Goal: Use online tool/utility: Use online tool/utility

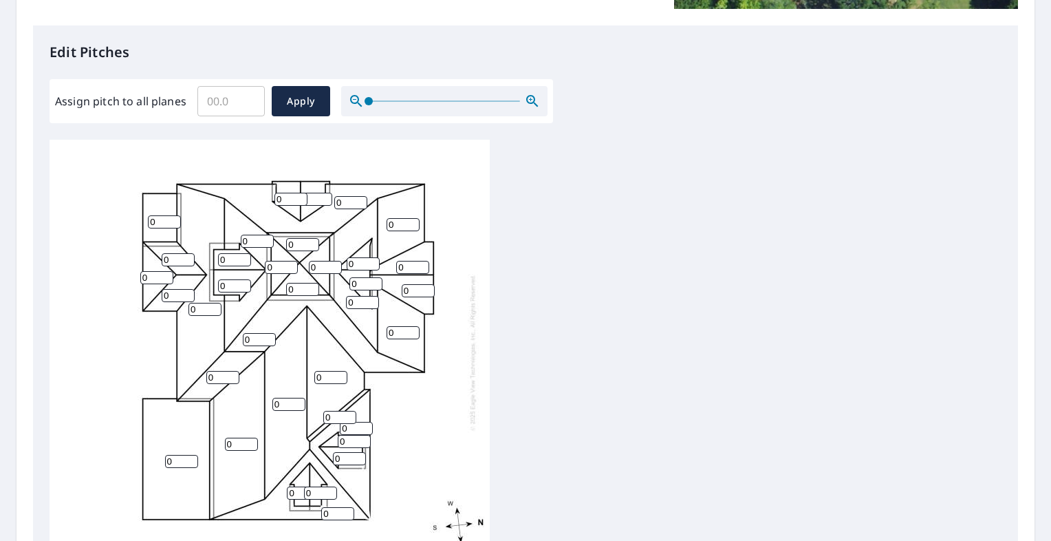
scroll to position [14, 0]
click at [316, 238] on input "0" at bounding box center [302, 244] width 33 height 13
type input "10"
click at [281, 261] on input "0" at bounding box center [281, 267] width 33 height 13
type input "010"
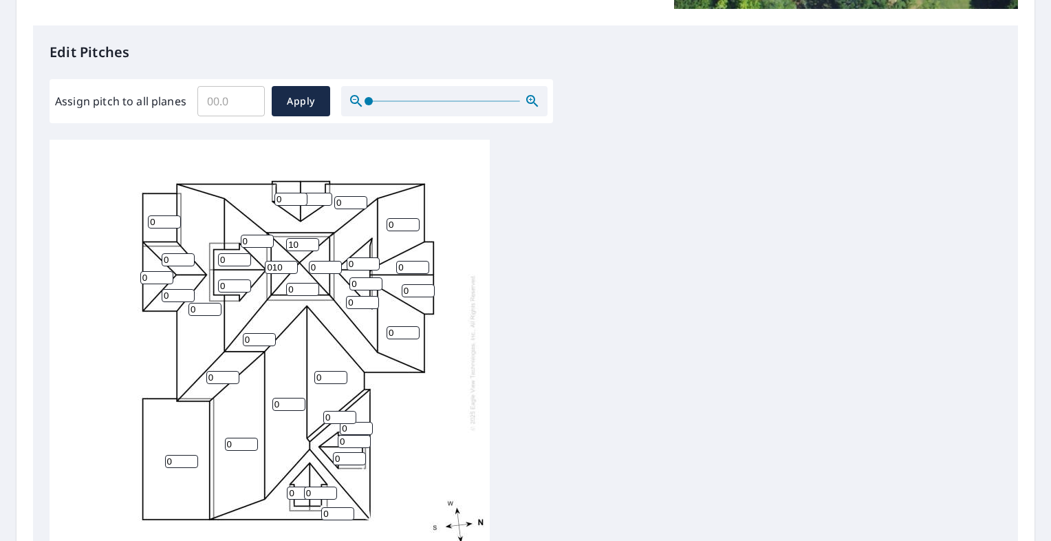
click at [307, 283] on input "0" at bounding box center [302, 289] width 33 height 13
type input "10"
click at [322, 261] on input "0" at bounding box center [325, 267] width 33 height 13
type input "10"
click at [358, 257] on input "0" at bounding box center [363, 263] width 33 height 13
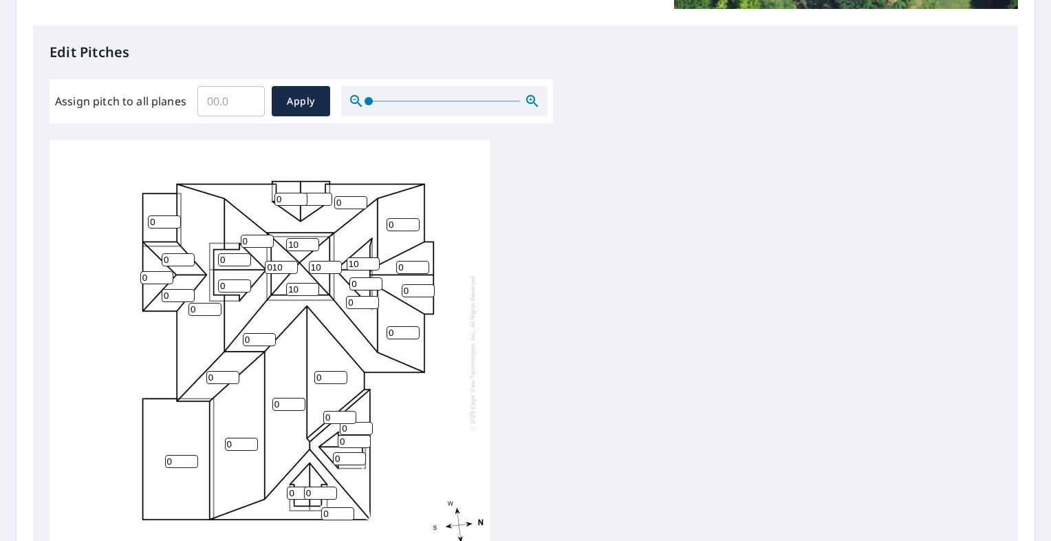
type input "10"
click at [367, 277] on input "0" at bounding box center [365, 283] width 33 height 13
type input "10"
click at [416, 261] on input "0" at bounding box center [412, 267] width 33 height 13
type input "8"
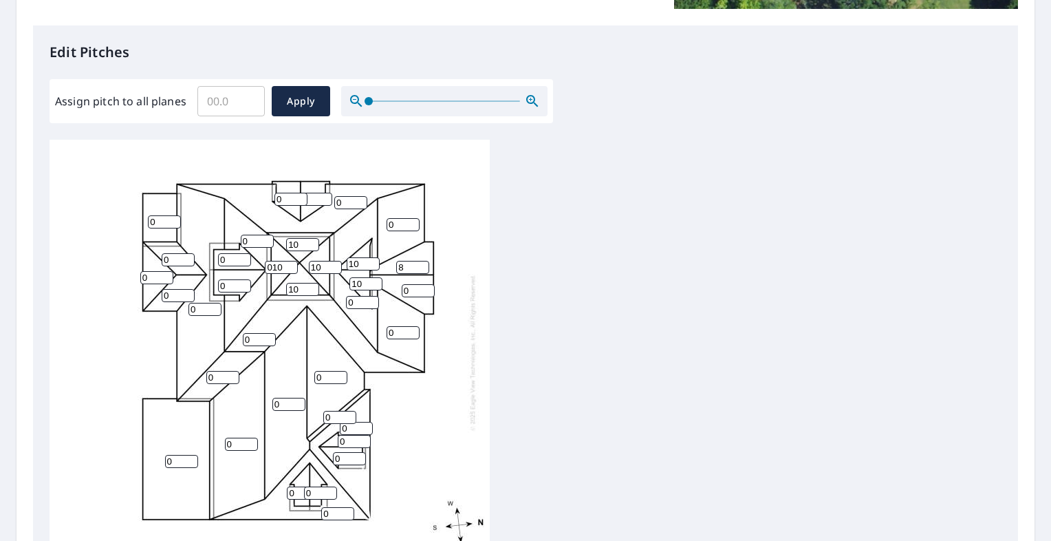
click at [416, 284] on input "0" at bounding box center [418, 290] width 33 height 13
type input "8"
click at [399, 327] on input "0" at bounding box center [403, 332] width 33 height 13
type input "6"
click at [391, 218] on input "0" at bounding box center [403, 224] width 33 height 13
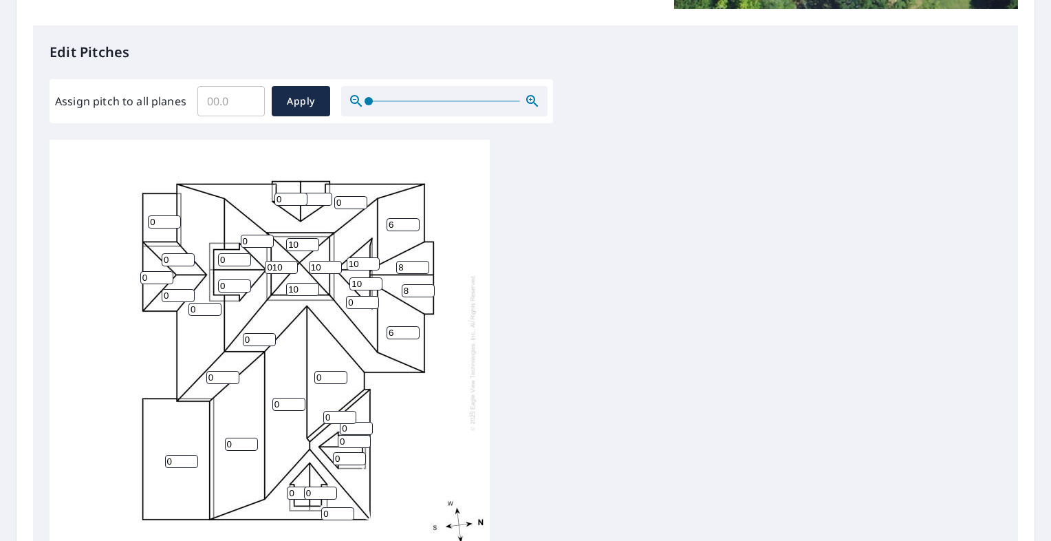
type input "6"
click at [358, 296] on input "0" at bounding box center [362, 302] width 33 height 13
type input "12"
click at [288, 193] on input "0" at bounding box center [290, 199] width 33 height 13
type input "10"
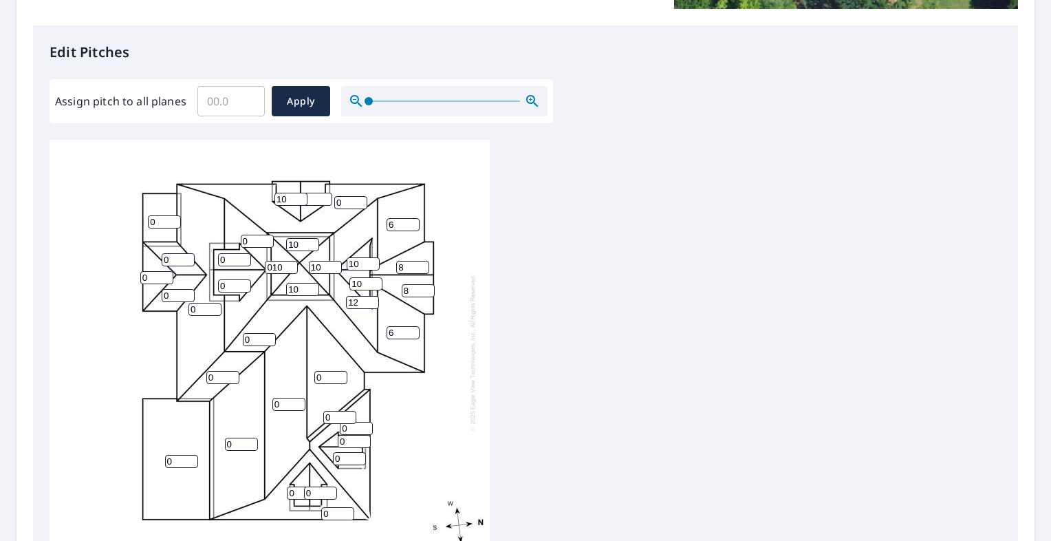
click at [344, 196] on input "0" at bounding box center [350, 202] width 33 height 13
type input "12"
click at [256, 235] on input "0" at bounding box center [257, 241] width 33 height 13
type input "12"
click at [256, 333] on input "0" at bounding box center [259, 339] width 33 height 13
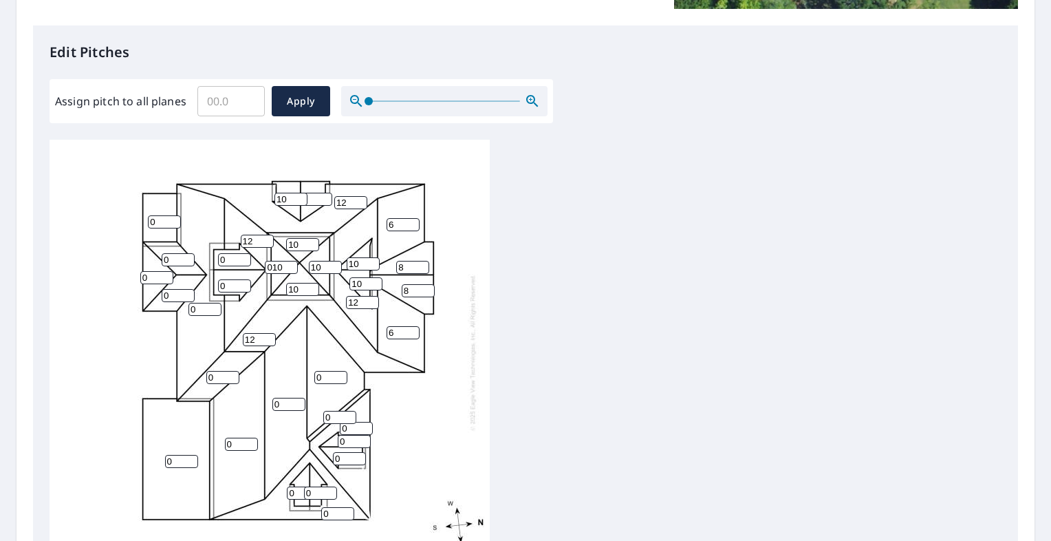
type input "12"
click at [327, 371] on input "0" at bounding box center [330, 377] width 33 height 13
type input "12"
click at [299, 398] on input "1" at bounding box center [288, 404] width 33 height 13
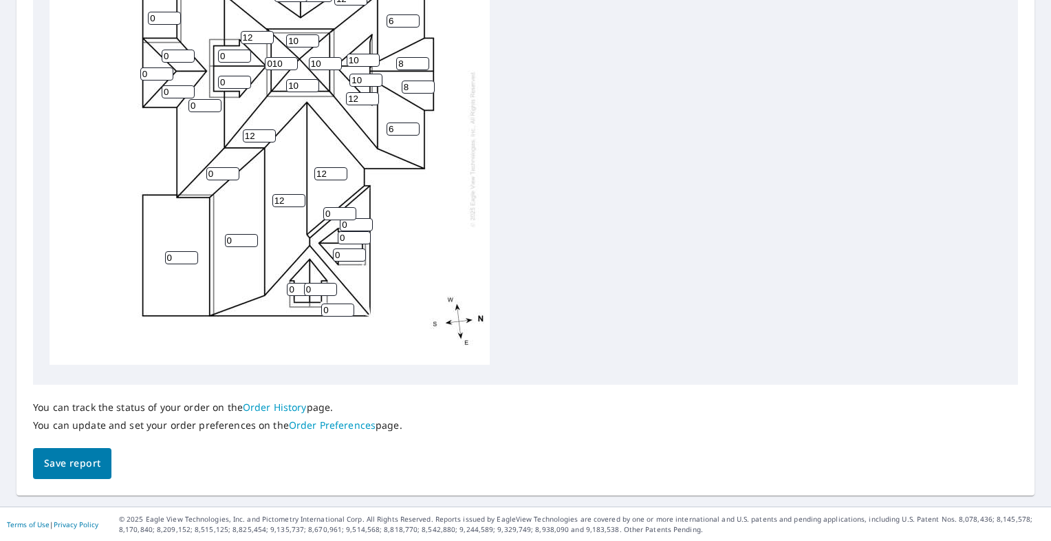
scroll to position [548, 0]
type input "12"
click at [336, 304] on input "0" at bounding box center [337, 309] width 33 height 13
type input "012"
click at [367, 218] on input "1" at bounding box center [356, 224] width 33 height 13
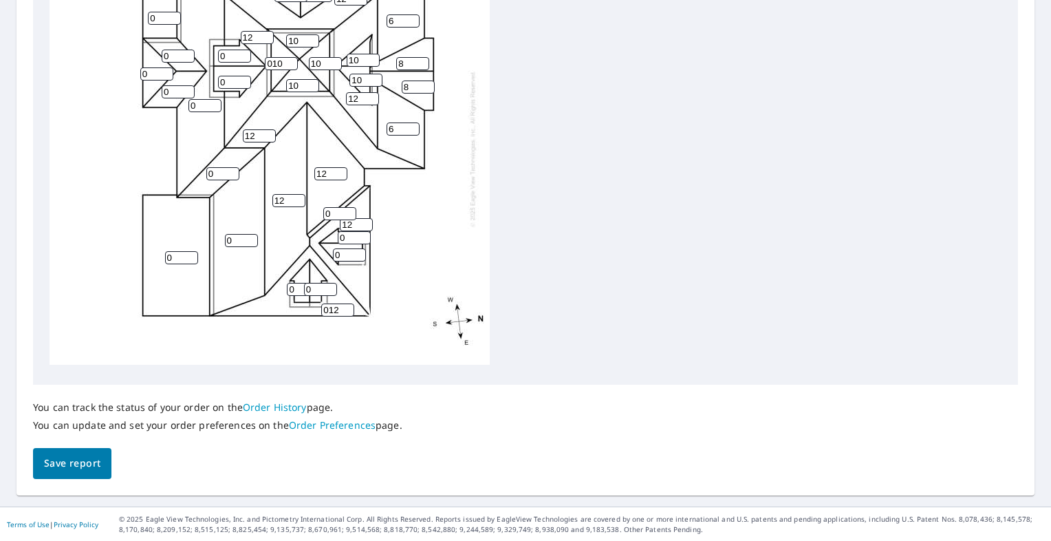
type input "12"
click at [349, 231] on input "0" at bounding box center [354, 237] width 33 height 13
type input "10"
click at [343, 248] on input "0" at bounding box center [349, 254] width 33 height 13
type input "10"
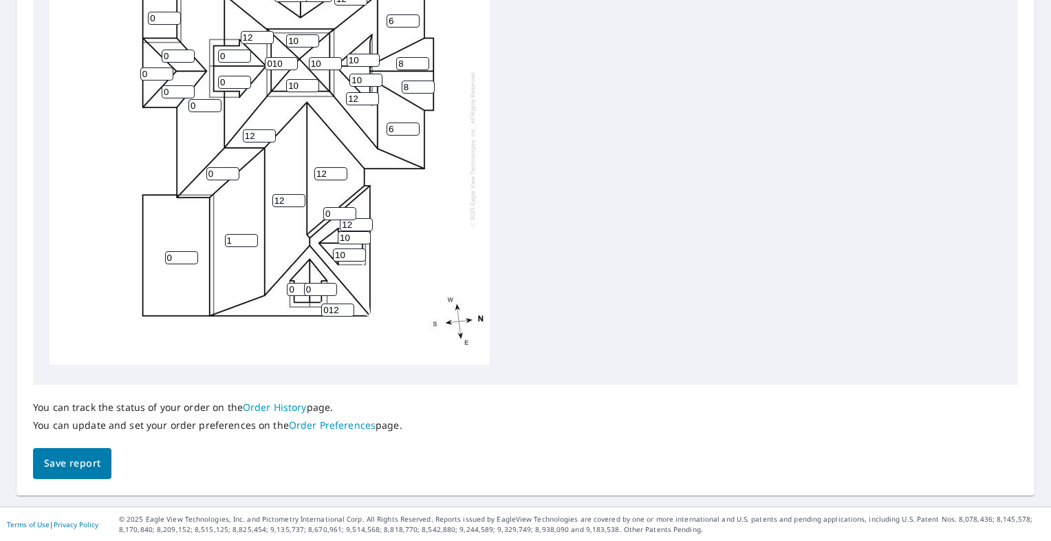
type input "1"
click at [245, 234] on input "1" at bounding box center [241, 240] width 33 height 13
type input "6"
click at [223, 167] on input "0" at bounding box center [222, 173] width 33 height 13
type input "6"
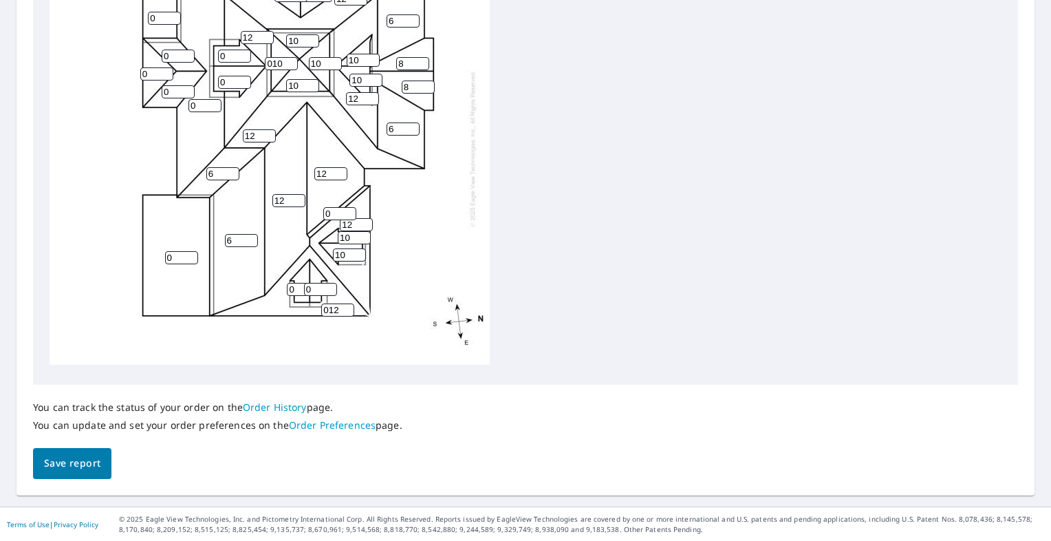
click at [201, 99] on input "0" at bounding box center [204, 105] width 33 height 13
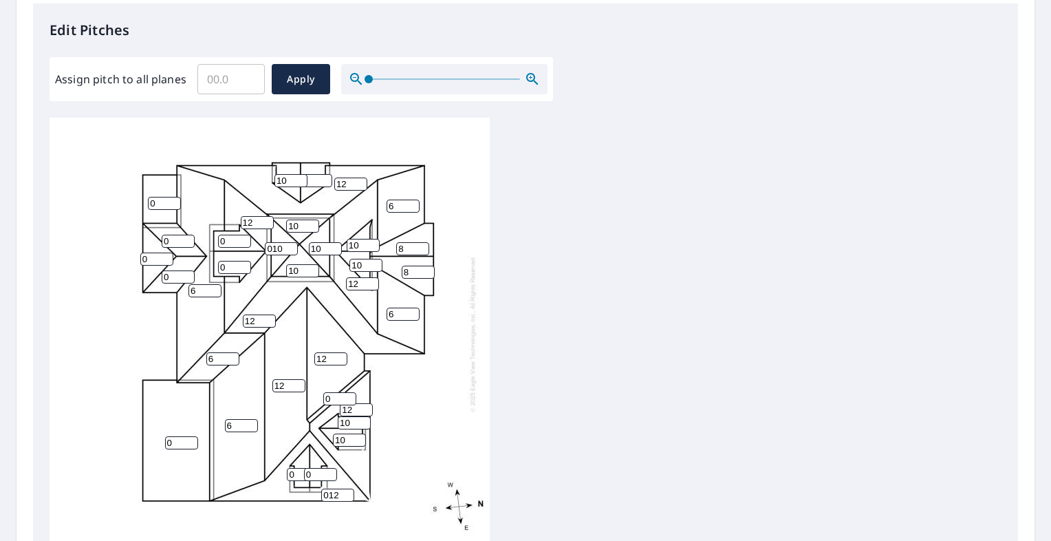
scroll to position [341, 0]
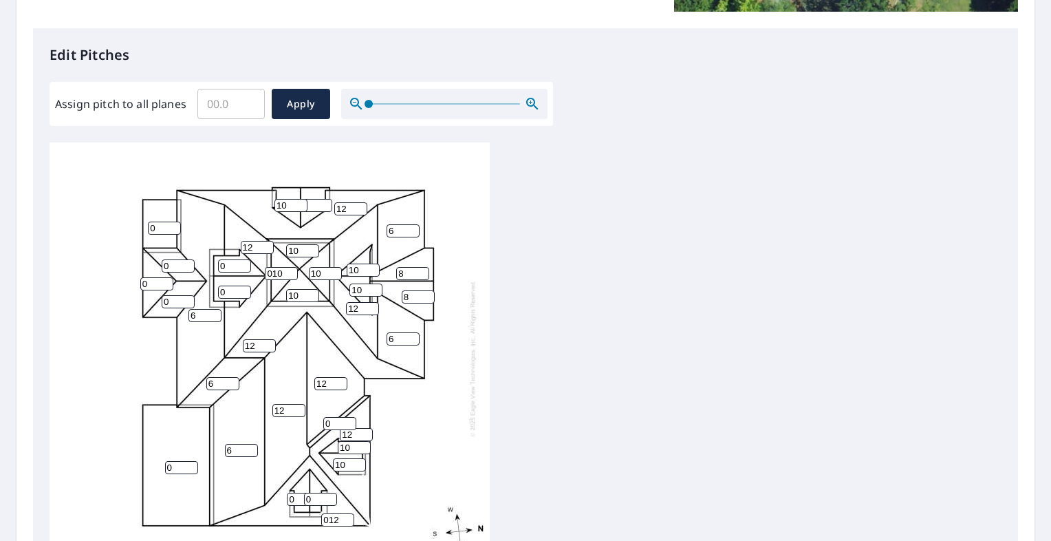
type input "6"
click at [162, 228] on input "0" at bounding box center [164, 228] width 33 height 13
type input "6"
click at [179, 270] on input "0" at bounding box center [178, 265] width 33 height 13
type input "8"
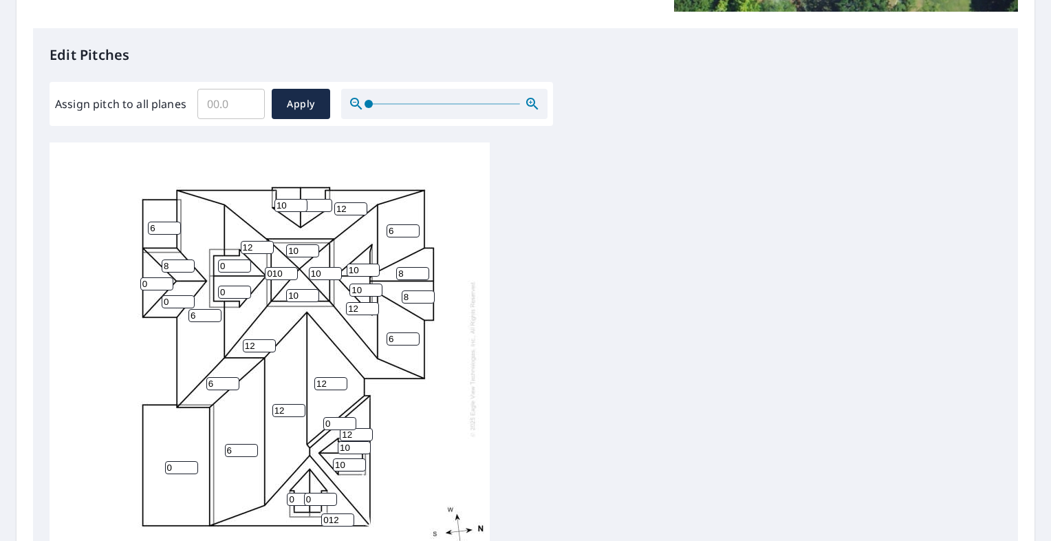
click at [171, 302] on input "0" at bounding box center [178, 301] width 33 height 13
type input "8"
click at [164, 285] on input "0" at bounding box center [156, 283] width 33 height 13
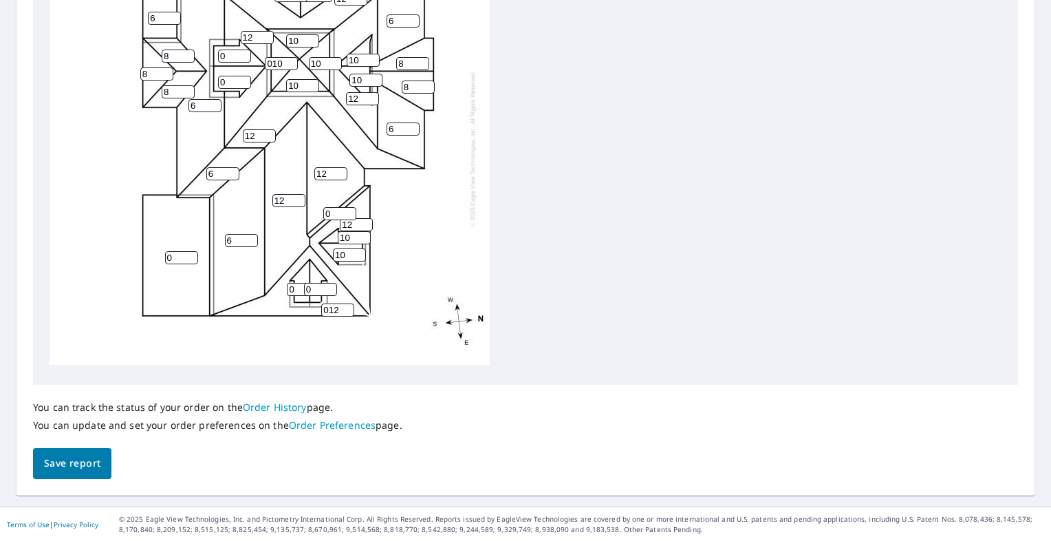
scroll to position [14, 0]
type input "8"
click at [177, 251] on input "0" at bounding box center [181, 257] width 33 height 13
type input "01"
click at [297, 283] on input "0" at bounding box center [303, 289] width 33 height 13
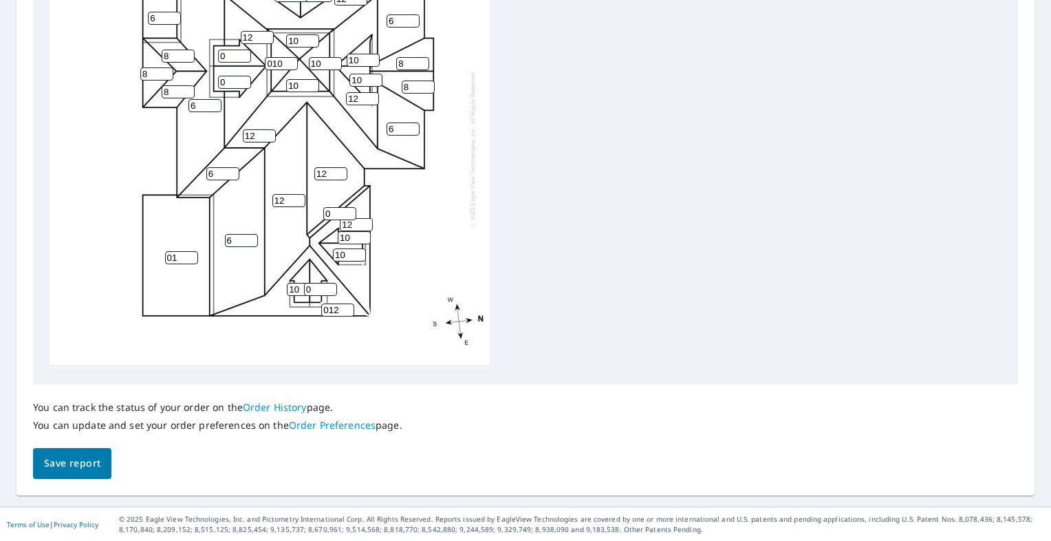
type input "10"
click at [310, 283] on input "0" at bounding box center [320, 289] width 33 height 13
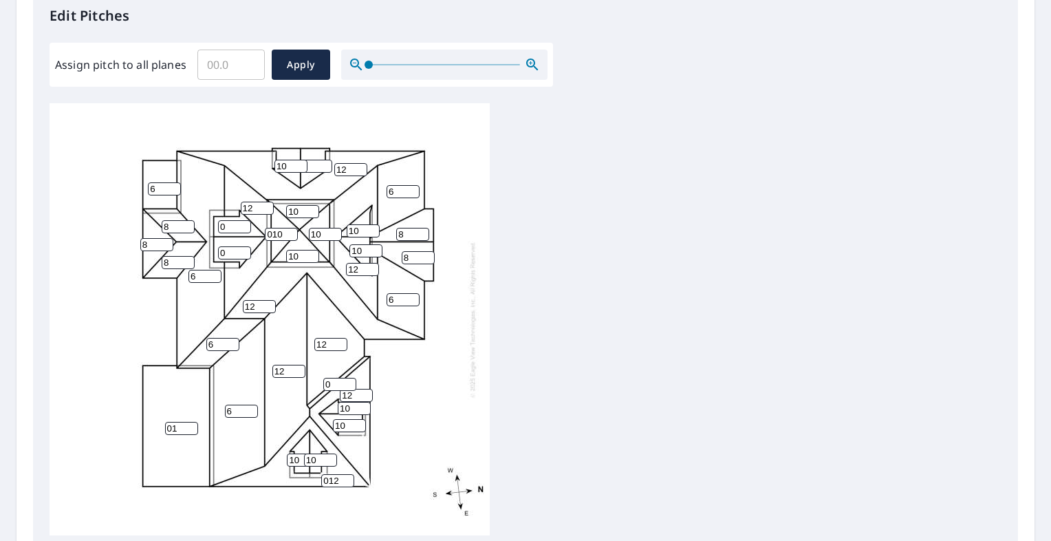
scroll to position [548, 0]
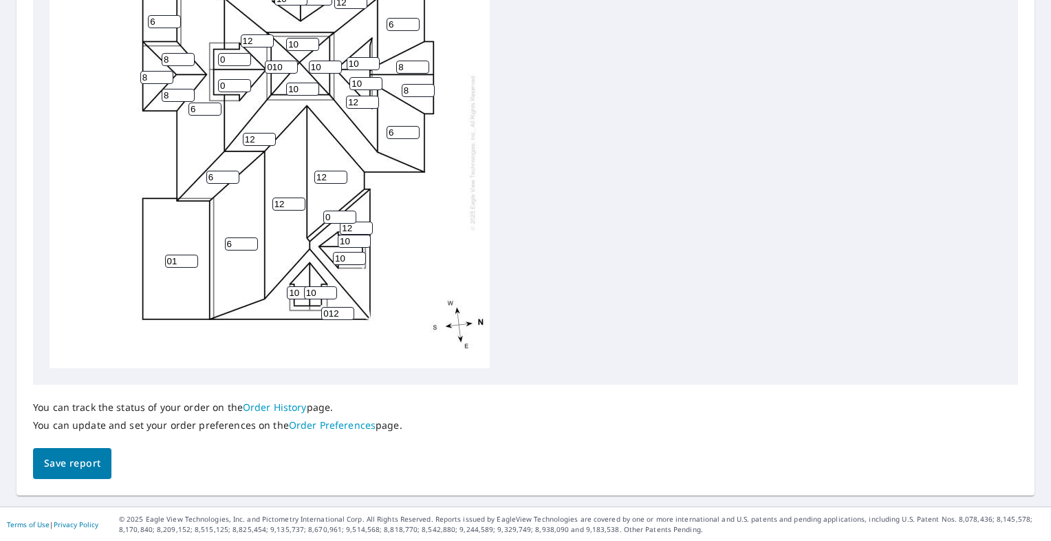
type input "10"
click at [93, 461] on span "Save report" at bounding box center [72, 463] width 56 height 17
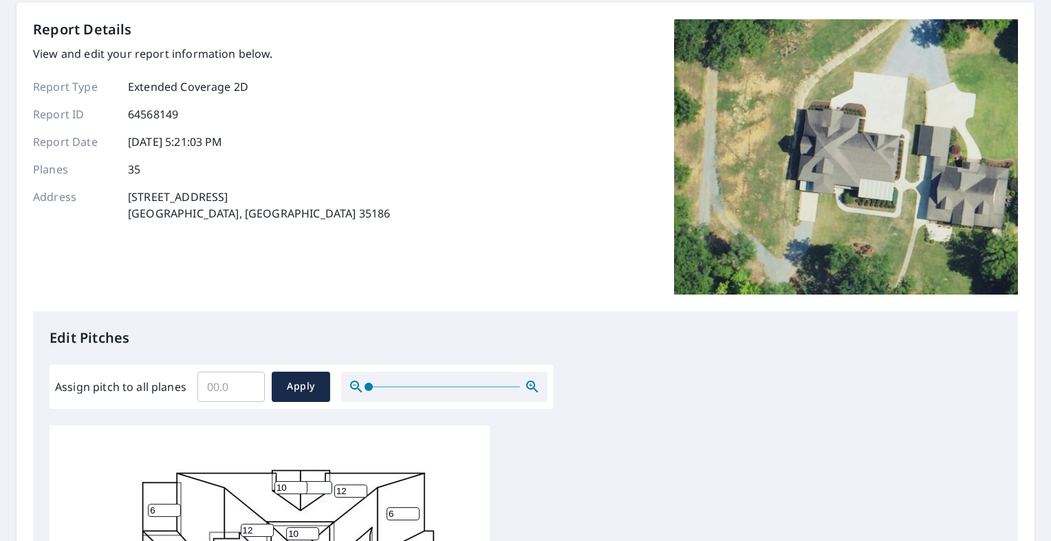
scroll to position [0, 0]
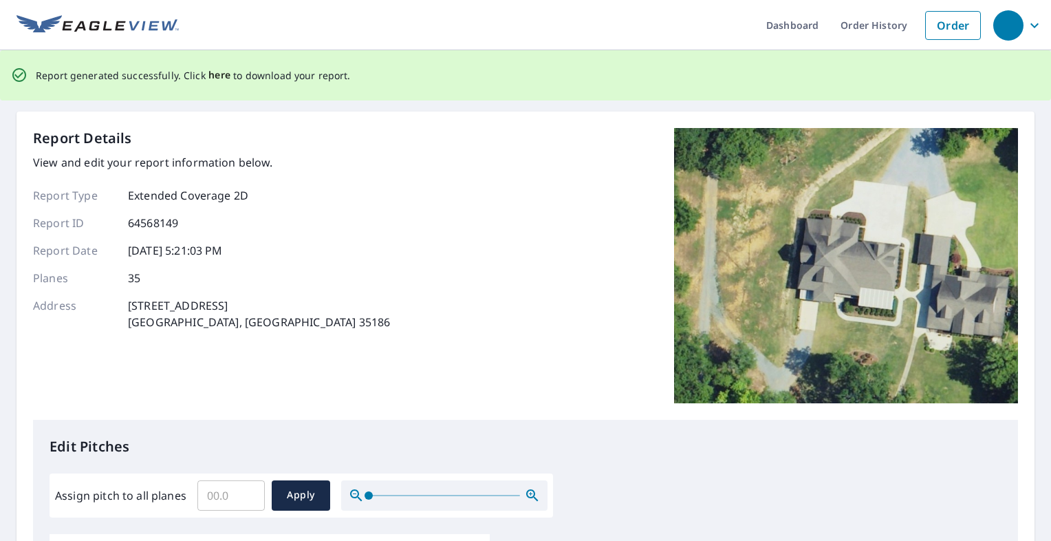
click at [215, 76] on span "here" at bounding box center [219, 75] width 23 height 17
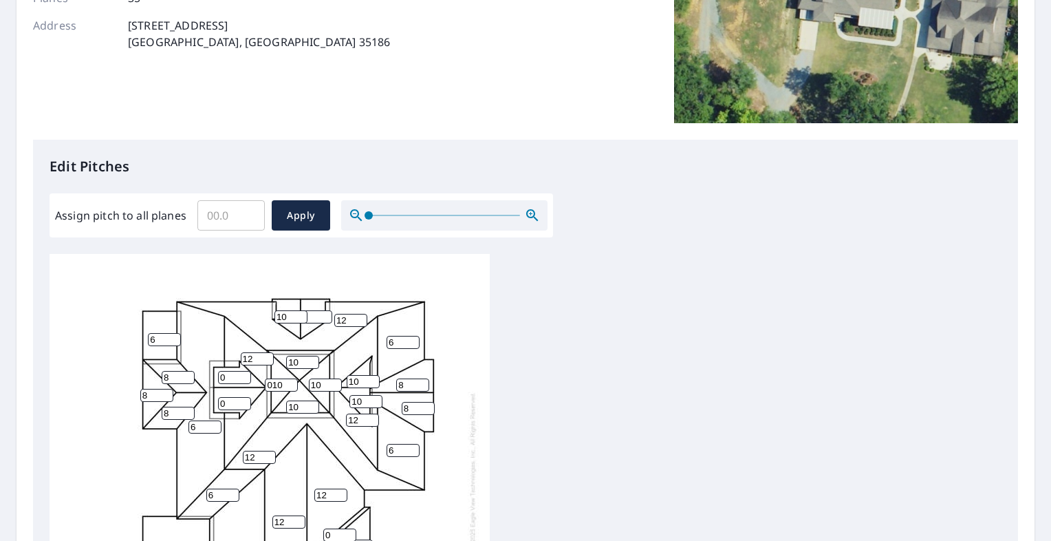
scroll to position [206, 0]
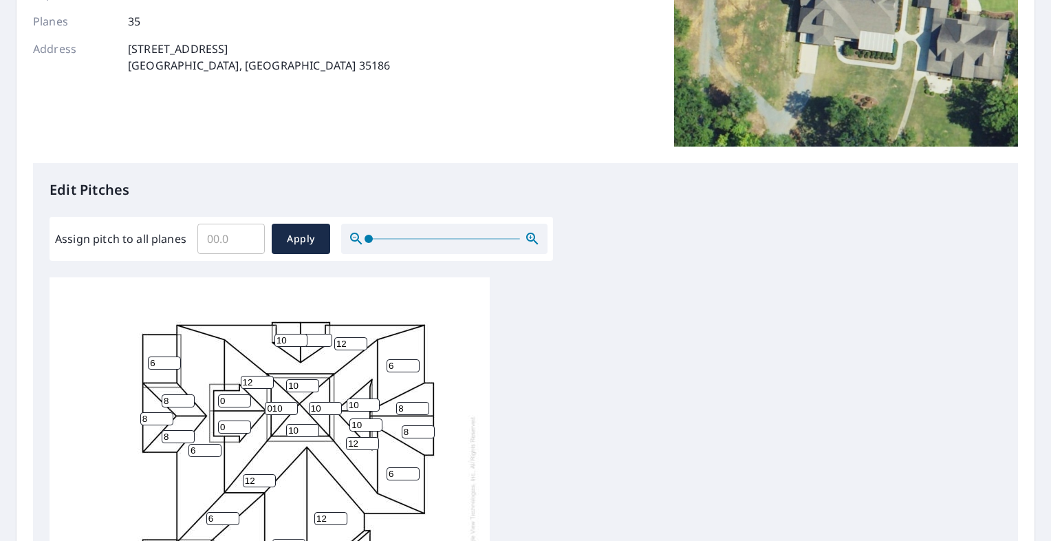
click at [293, 338] on input "10" at bounding box center [290, 340] width 33 height 13
type input "1"
type input "8"
click at [317, 343] on input "0" at bounding box center [315, 340] width 33 height 13
type input "08"
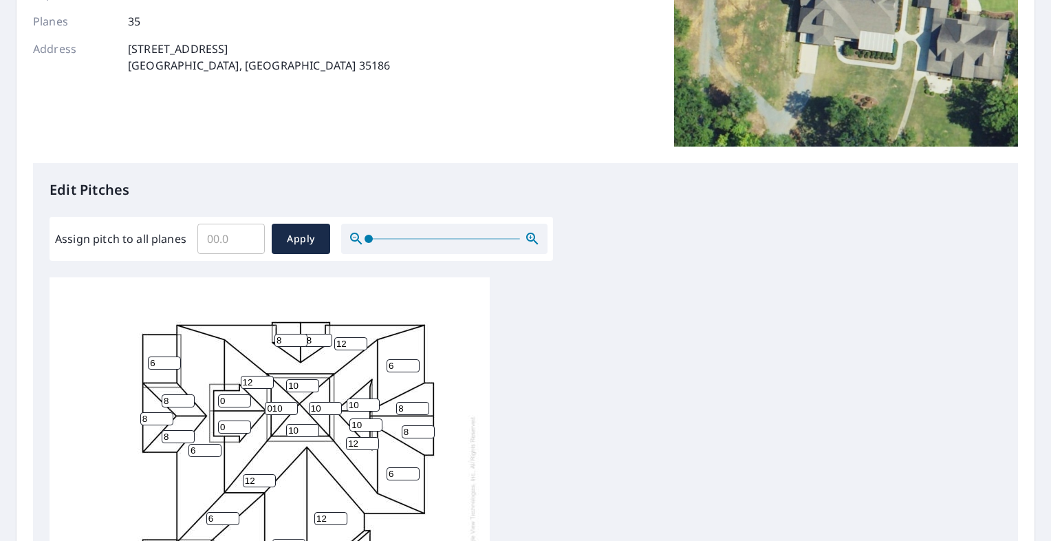
click at [349, 340] on input "12" at bounding box center [350, 343] width 33 height 13
type input "1"
type input "10"
drag, startPoint x: 363, startPoint y: 405, endPoint x: 345, endPoint y: 414, distance: 20.9
click at [345, 414] on div "01 6 6 12 10 12 12 12 012 12 12 6 6 6 6 8 0 8 10 10 8 8 0 010 8 10 08 8 10 10 1…" at bounding box center [270, 493] width 440 height 432
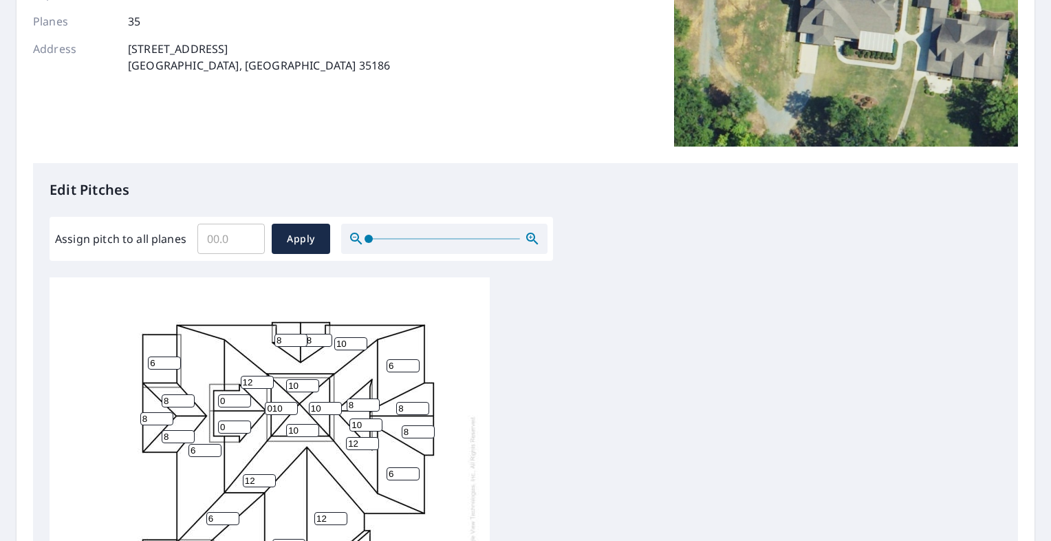
type input "8"
drag, startPoint x: 363, startPoint y: 427, endPoint x: 347, endPoint y: 423, distance: 16.9
click at [347, 423] on div "01 6 6 12 10 12 12 12 012 12 12 6 6 6 6 8 0 8 10 10 8 8 0 010 8 10 08 8 10 10 1…" at bounding box center [270, 493] width 440 height 432
type input "8"
drag, startPoint x: 366, startPoint y: 445, endPoint x: 339, endPoint y: 434, distance: 29.0
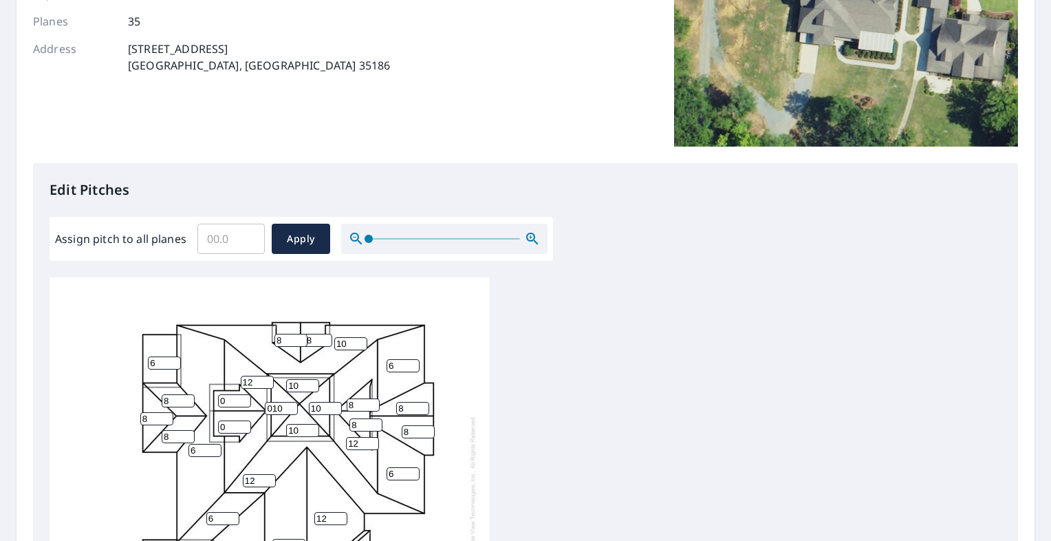
click at [339, 434] on div "01 6 6 12 10 12 12 12 012 12 12 6 6 6 6 8 0 8 10 10 8 8 0 010 8 10 08 8 10 10 8…" at bounding box center [270, 493] width 440 height 432
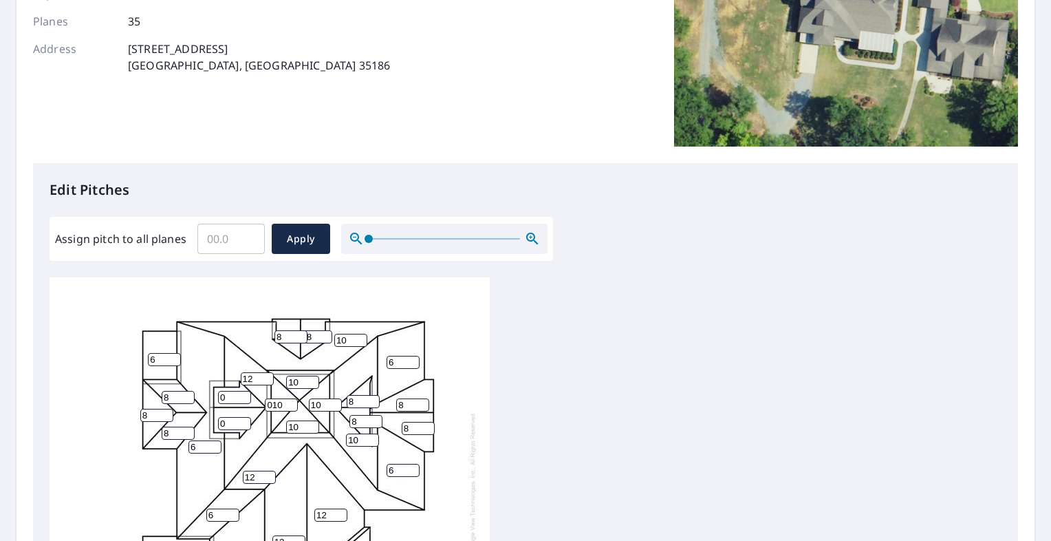
scroll to position [14, 0]
type input "10"
drag, startPoint x: 257, startPoint y: 466, endPoint x: 235, endPoint y: 463, distance: 22.3
click at [236, 465] on div "01 6 6 12 10 12 12 10 012 12 12 6 6 6 6 8 0 8 10 10 8 8 0 010 8 10 08 8 10 10 8…" at bounding box center [270, 490] width 440 height 432
type input "10"
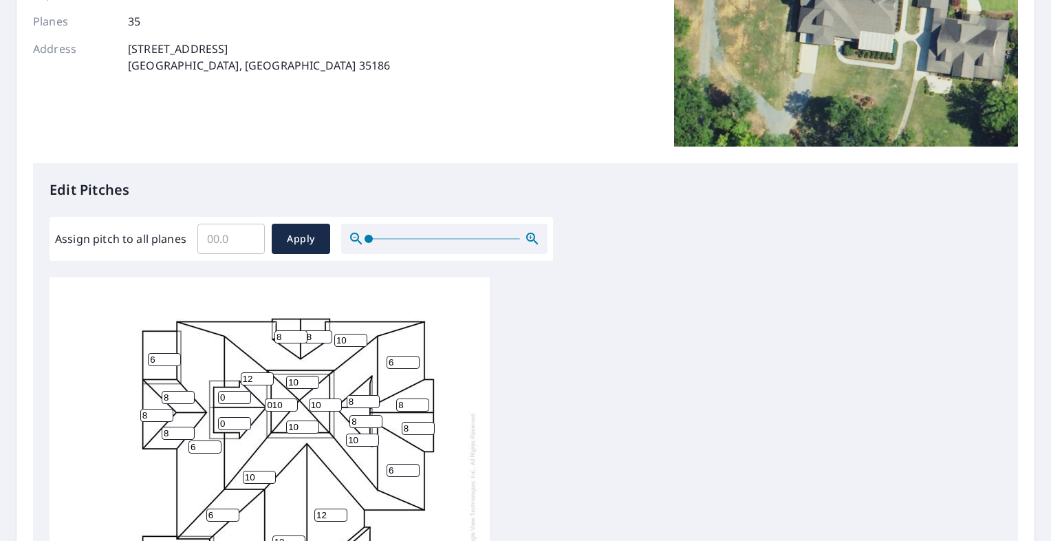
drag, startPoint x: 253, startPoint y: 369, endPoint x: 234, endPoint y: 365, distance: 19.7
click at [234, 365] on div "01 6 6 12 10 10 12 10 012 12 12 6 6 6 6 8 0 8 10 10 8 8 0 010 8 10 08 8 10 10 8…" at bounding box center [270, 490] width 440 height 432
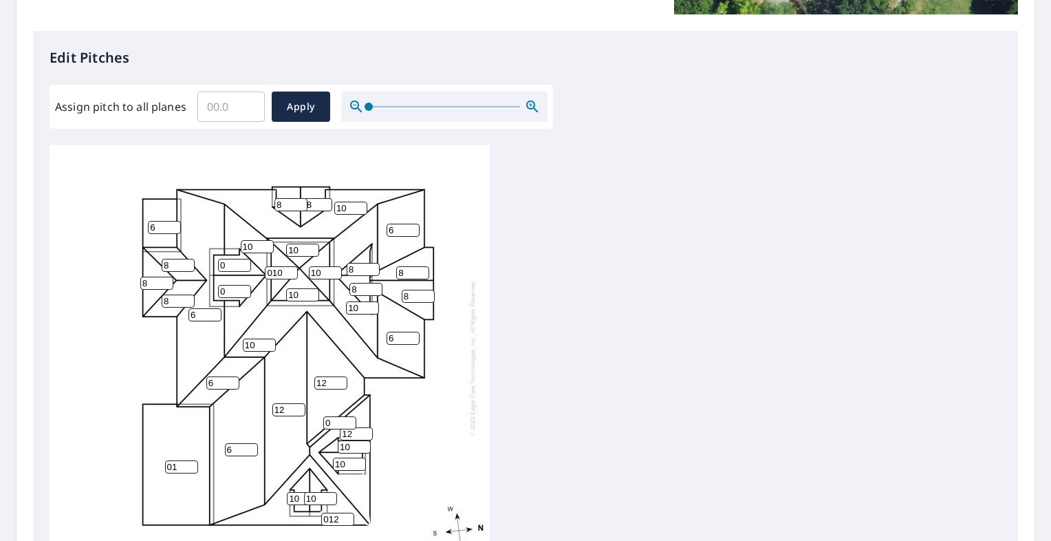
scroll to position [344, 0]
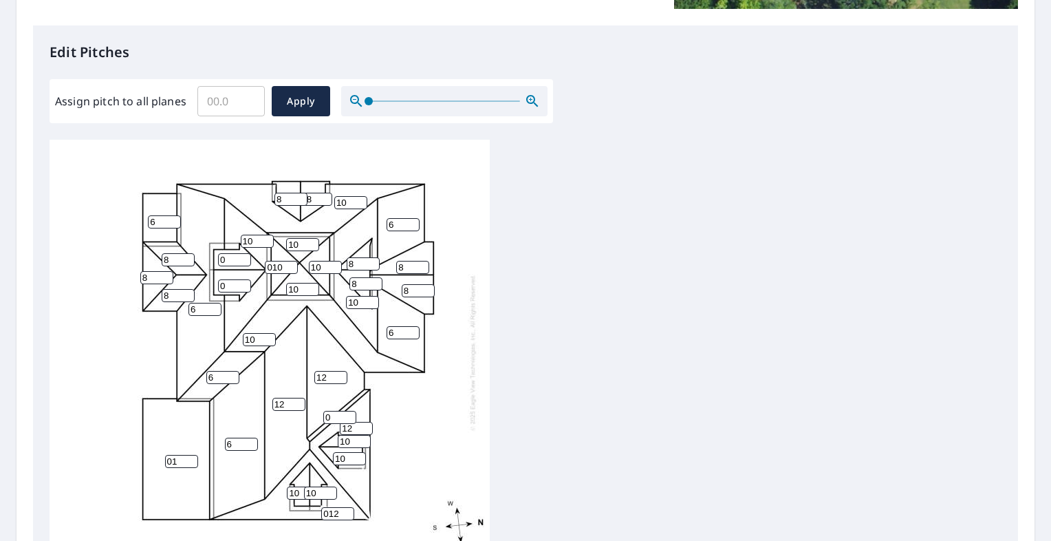
type input "10"
drag, startPoint x: 333, startPoint y: 371, endPoint x: 305, endPoint y: 363, distance: 29.4
click at [315, 371] on input "12" at bounding box center [330, 377] width 33 height 13
type input "10"
drag, startPoint x: 284, startPoint y: 392, endPoint x: 255, endPoint y: 389, distance: 29.1
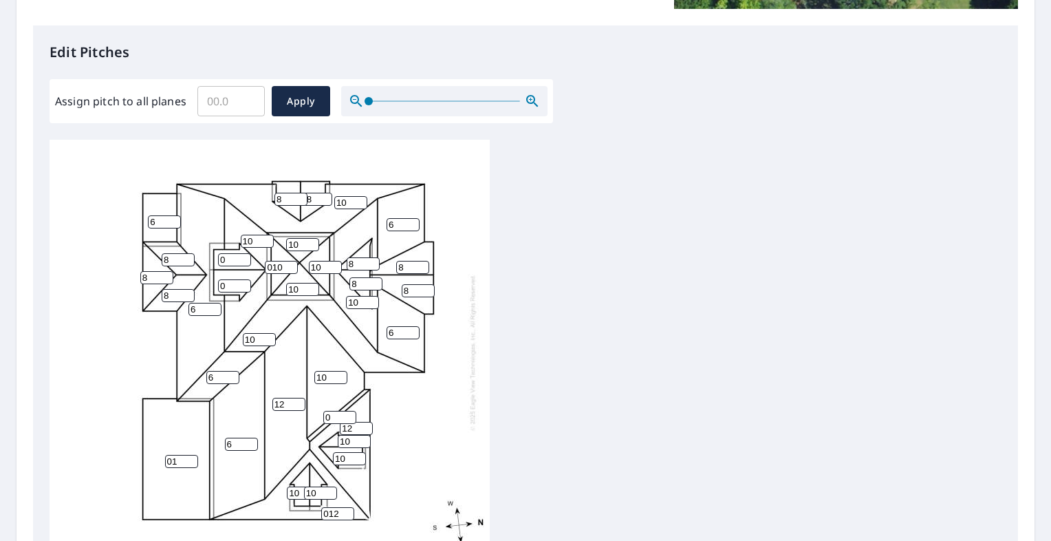
click at [255, 389] on div "01 6 6 12 10 10 10 10 012 10 12 6 6 6 6 8 0 8 10 10 8 8 0 010 8 10 08 8 10 10 8…" at bounding box center [270, 352] width 440 height 432
type input "10"
click at [234, 253] on input "0" at bounding box center [234, 259] width 33 height 13
type input "8"
click at [228, 279] on input "0" at bounding box center [234, 285] width 33 height 13
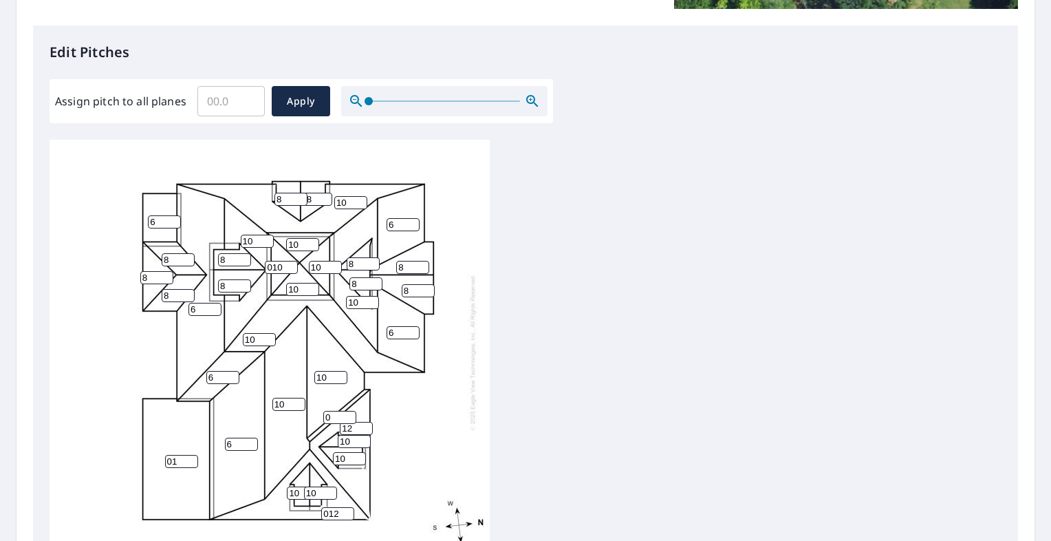
type input "8"
drag, startPoint x: 341, startPoint y: 505, endPoint x: 294, endPoint y: 504, distance: 47.5
click at [294, 504] on div "01 6 6 10 10 10 10 10 012 10 12 6 6 6 6 8 8 8 10 10 8 8 8 010 8 10 08 8 10 10 8…" at bounding box center [270, 352] width 440 height 432
type input "10"
drag, startPoint x: 356, startPoint y: 420, endPoint x: 340, endPoint y: 424, distance: 17.0
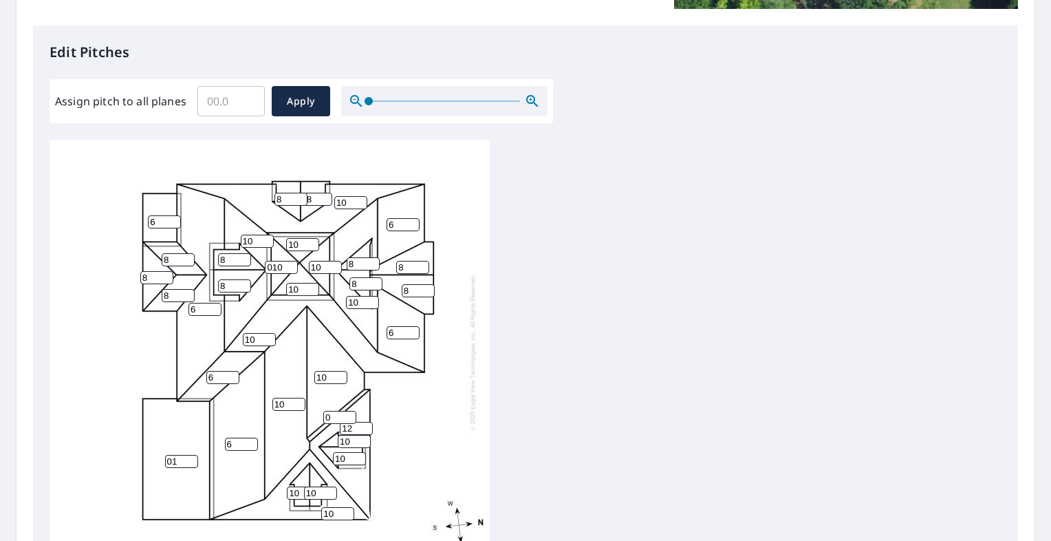
click at [341, 424] on div "01 6 6 10 10 10 10 10 10 10 12 6 6 6 6 8 8 8 10 10 8 8 8 010 8 10 08 8 10 10 8 …" at bounding box center [270, 352] width 440 height 432
type input "10"
drag, startPoint x: 167, startPoint y: 449, endPoint x: 145, endPoint y: 457, distance: 23.8
click at [146, 457] on div "01 6 6 10 10 10 10 10 10 10 10 6 6 6 6 8 8 8 10 10 8 8 8 010 8 10 08 8 10 10 8 …" at bounding box center [270, 352] width 440 height 432
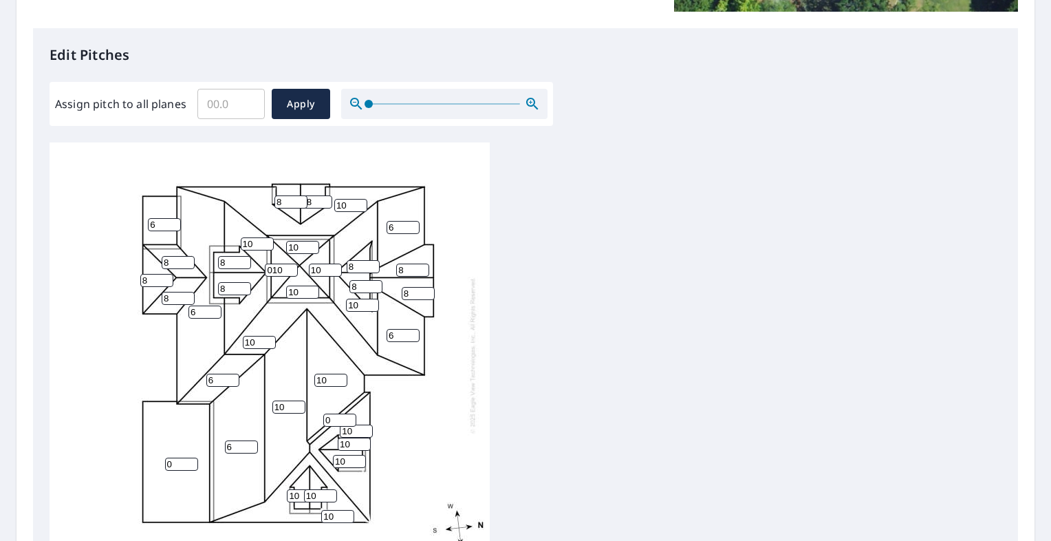
scroll to position [0, 0]
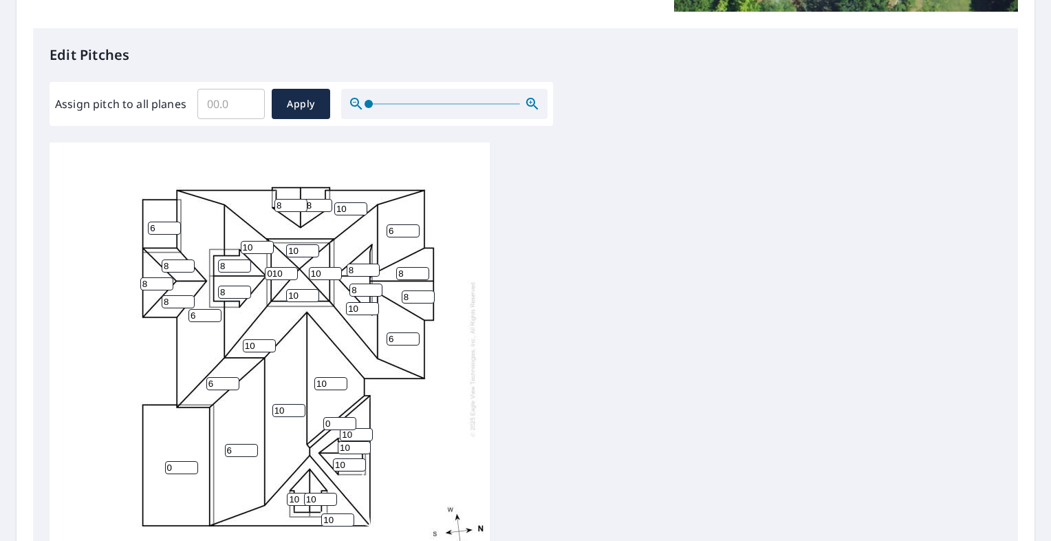
type input "0"
drag, startPoint x: 262, startPoint y: 345, endPoint x: 248, endPoint y: 344, distance: 14.5
click at [248, 344] on input "10" at bounding box center [259, 345] width 33 height 13
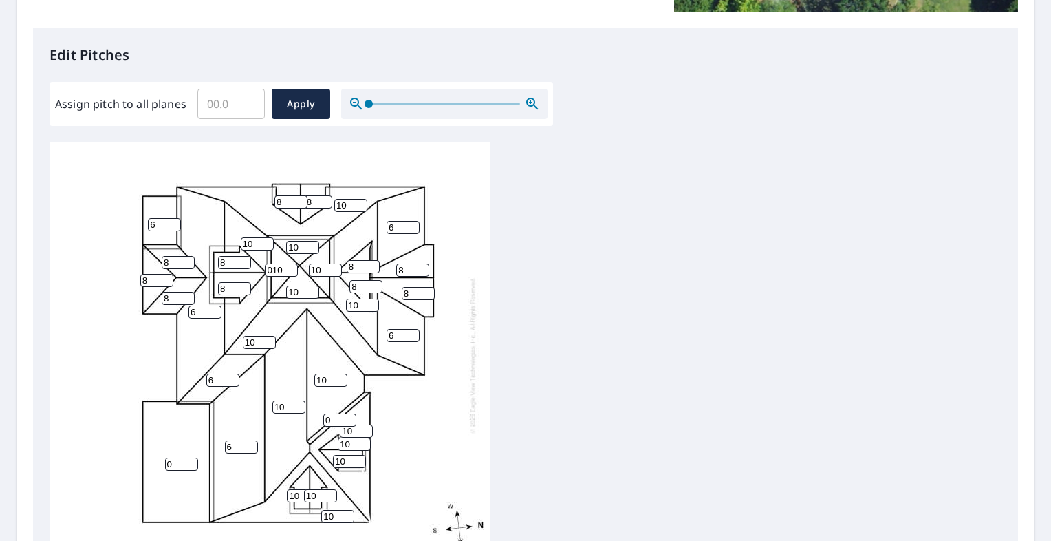
scroll to position [14, 0]
